Goal: Find specific page/section: Find specific page/section

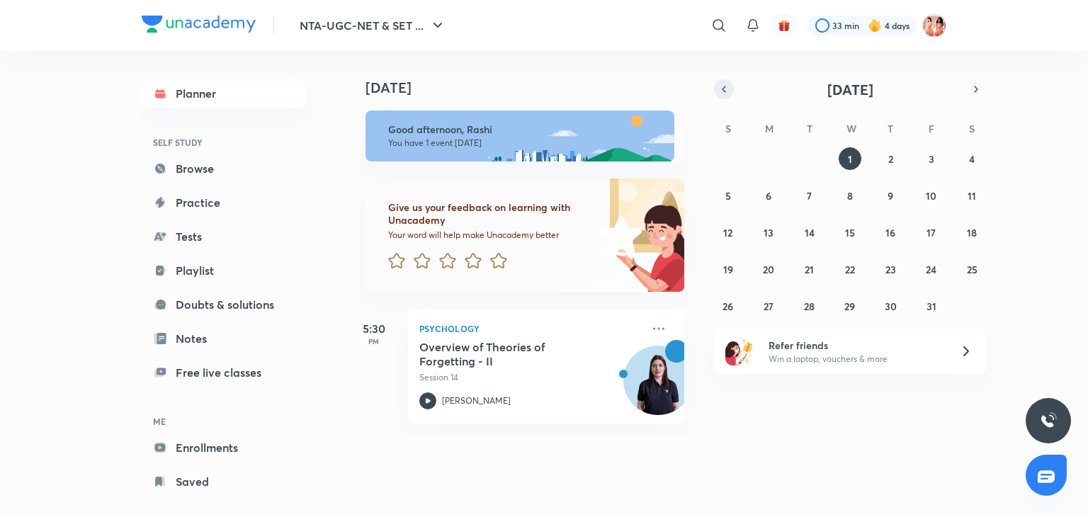
click at [724, 89] on icon "button" at bounding box center [724, 89] width 11 height 13
click at [841, 26] on div at bounding box center [862, 26] width 110 height 20
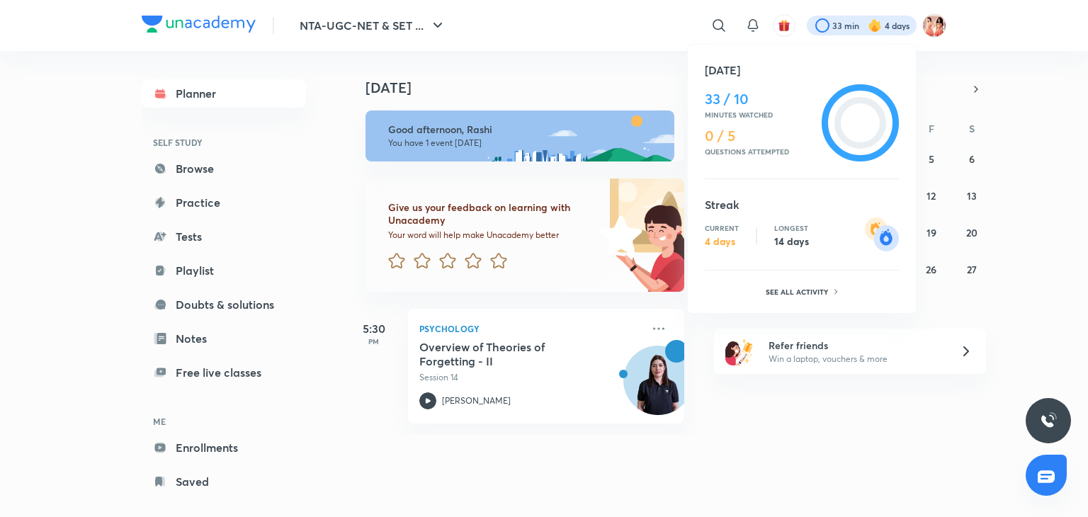
click at [1020, 94] on div at bounding box center [544, 258] width 1088 height 517
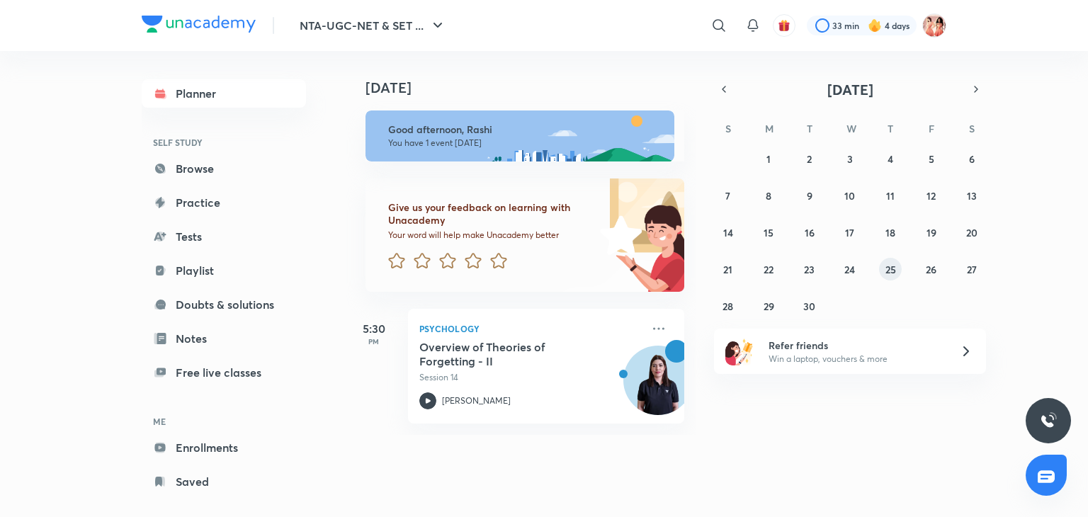
click at [887, 259] on button "25" at bounding box center [890, 269] width 23 height 23
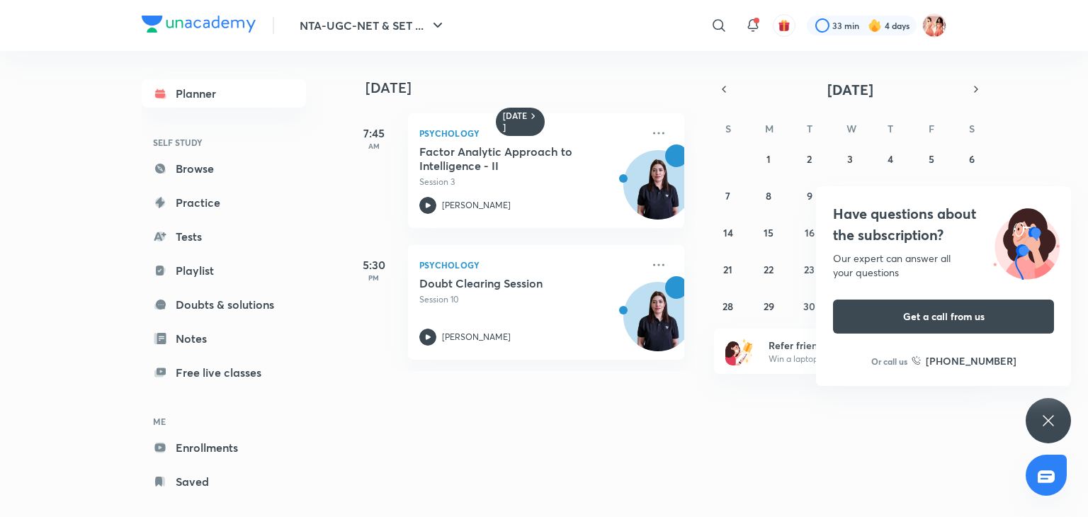
click at [1042, 422] on icon at bounding box center [1048, 420] width 17 height 17
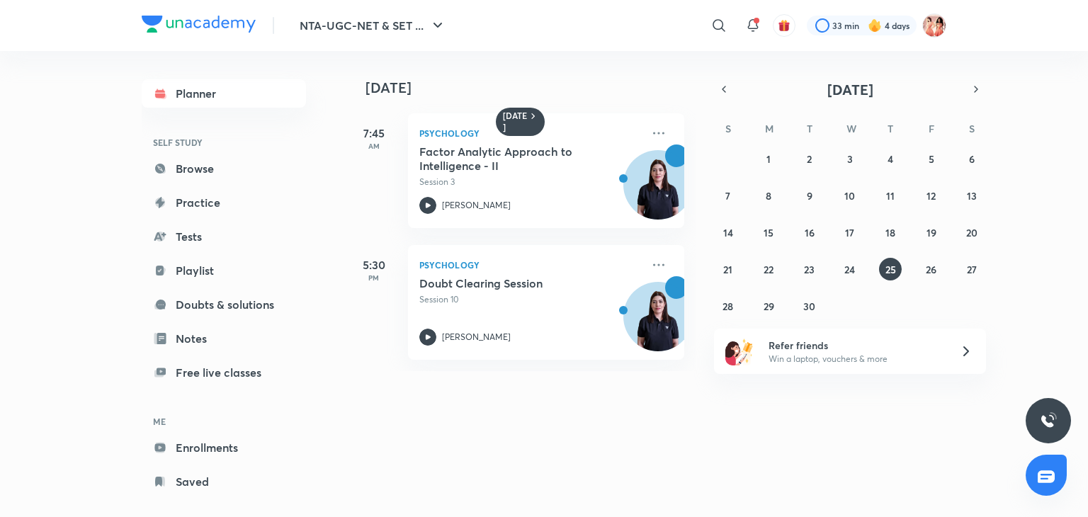
click at [790, 52] on div "[DATE] 7:45 AM Psychology Factor Analytic Approach to Intelligence - II Session…" at bounding box center [716, 211] width 740 height 320
click at [930, 275] on abbr "26" at bounding box center [931, 269] width 11 height 13
click at [968, 270] on abbr "27" at bounding box center [972, 269] width 10 height 13
